Goal: Check status

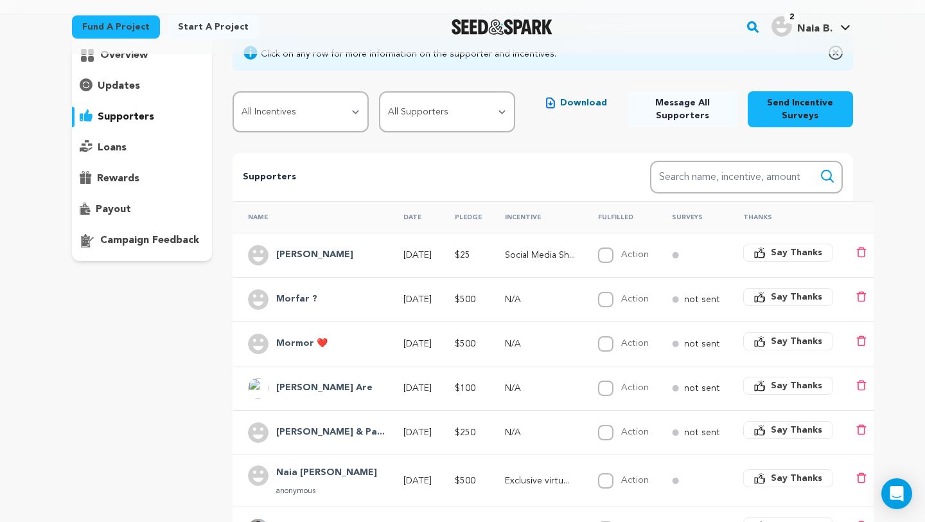
scroll to position [104, 0]
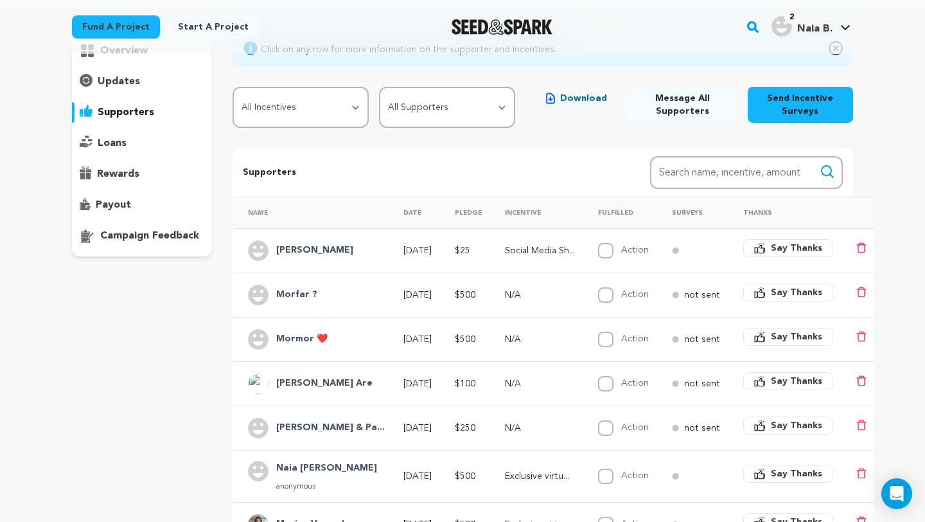
click at [550, 251] on p "Social Media Sh..." at bounding box center [540, 250] width 70 height 13
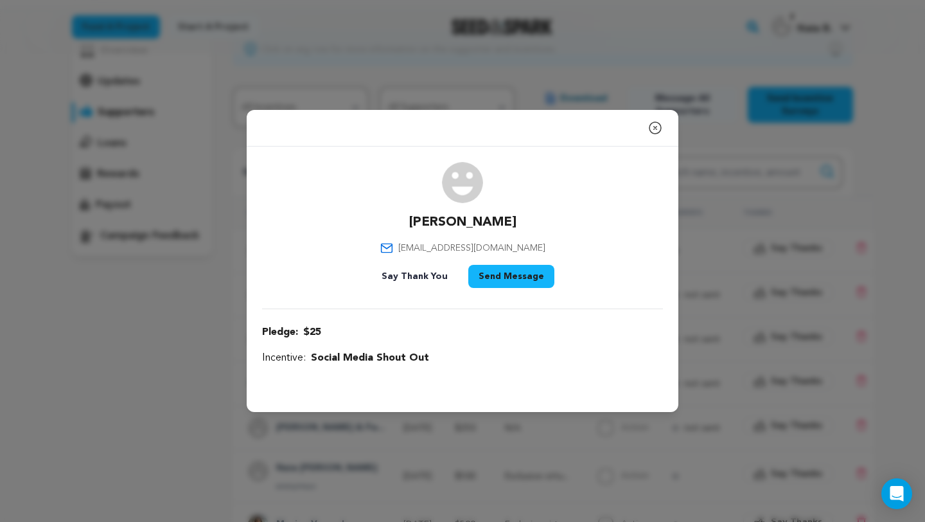
click at [660, 123] on icon "button" at bounding box center [655, 127] width 15 height 15
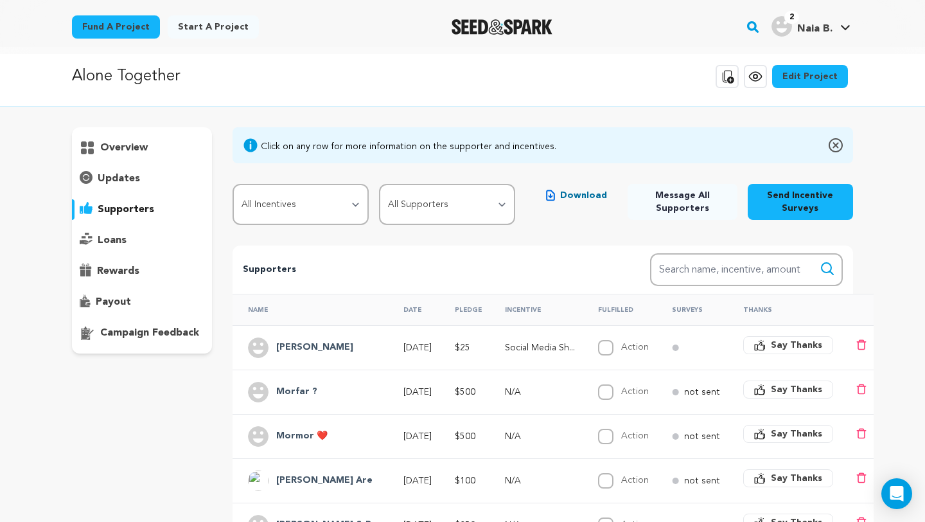
scroll to position [0, 0]
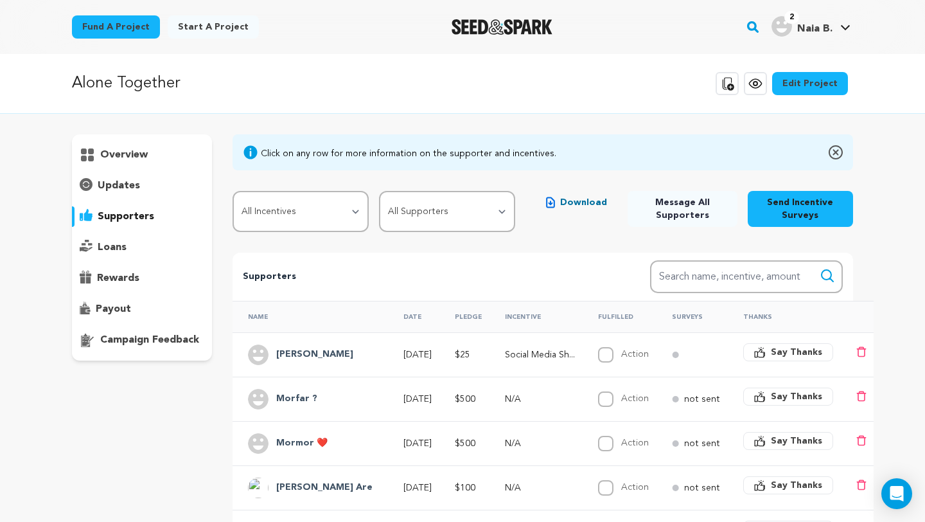
click at [116, 154] on p "overview" at bounding box center [124, 154] width 48 height 15
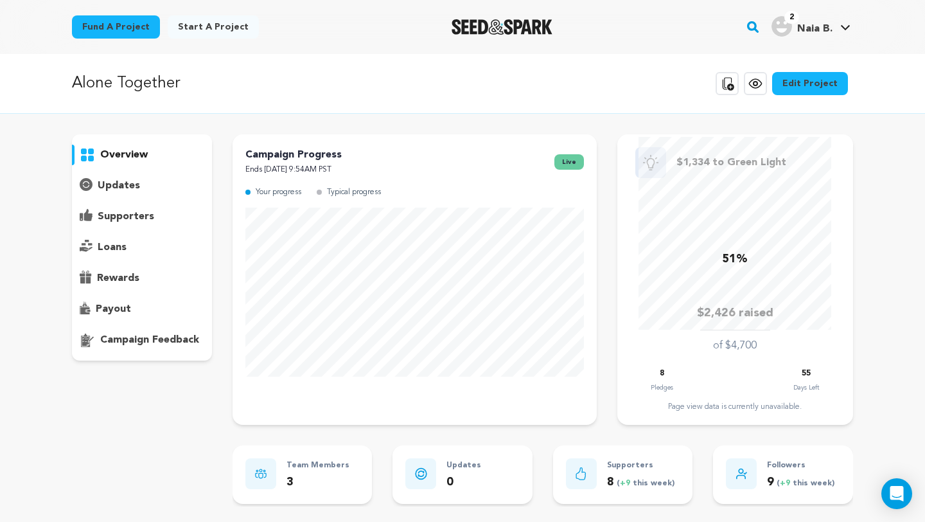
click at [152, 217] on p "supporters" at bounding box center [126, 216] width 57 height 15
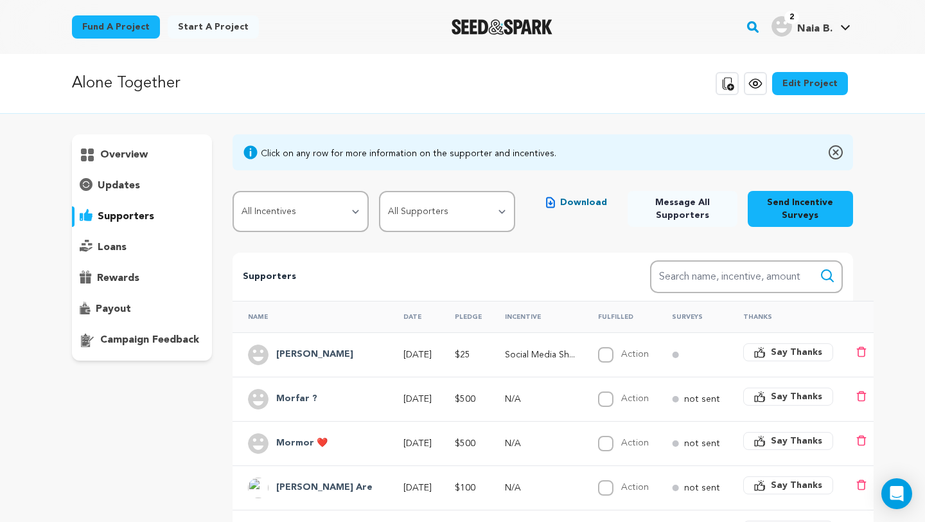
click at [132, 155] on p "overview" at bounding box center [124, 154] width 48 height 15
